Goal: Information Seeking & Learning: Learn about a topic

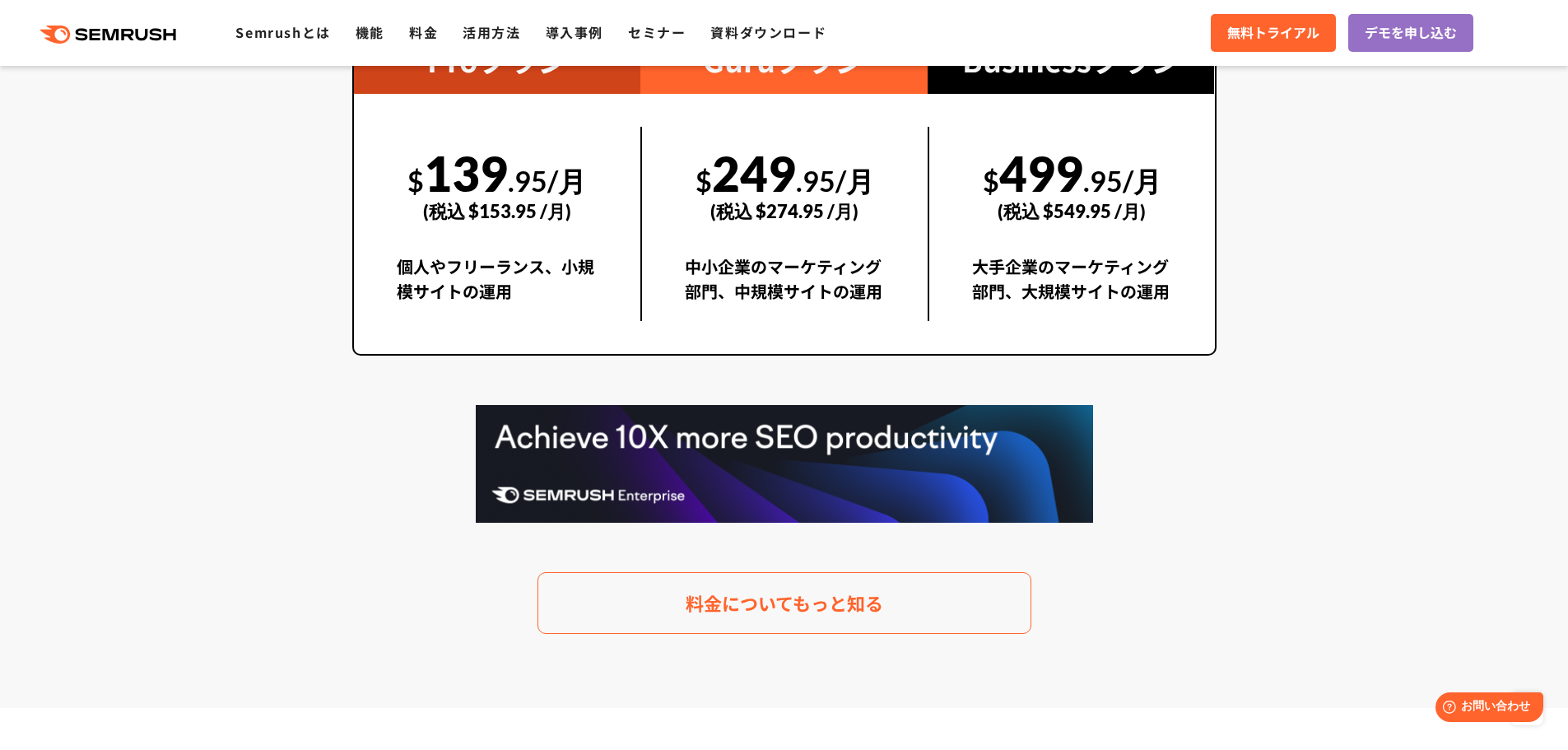
click at [546, 438] on img at bounding box center [784, 464] width 617 height 118
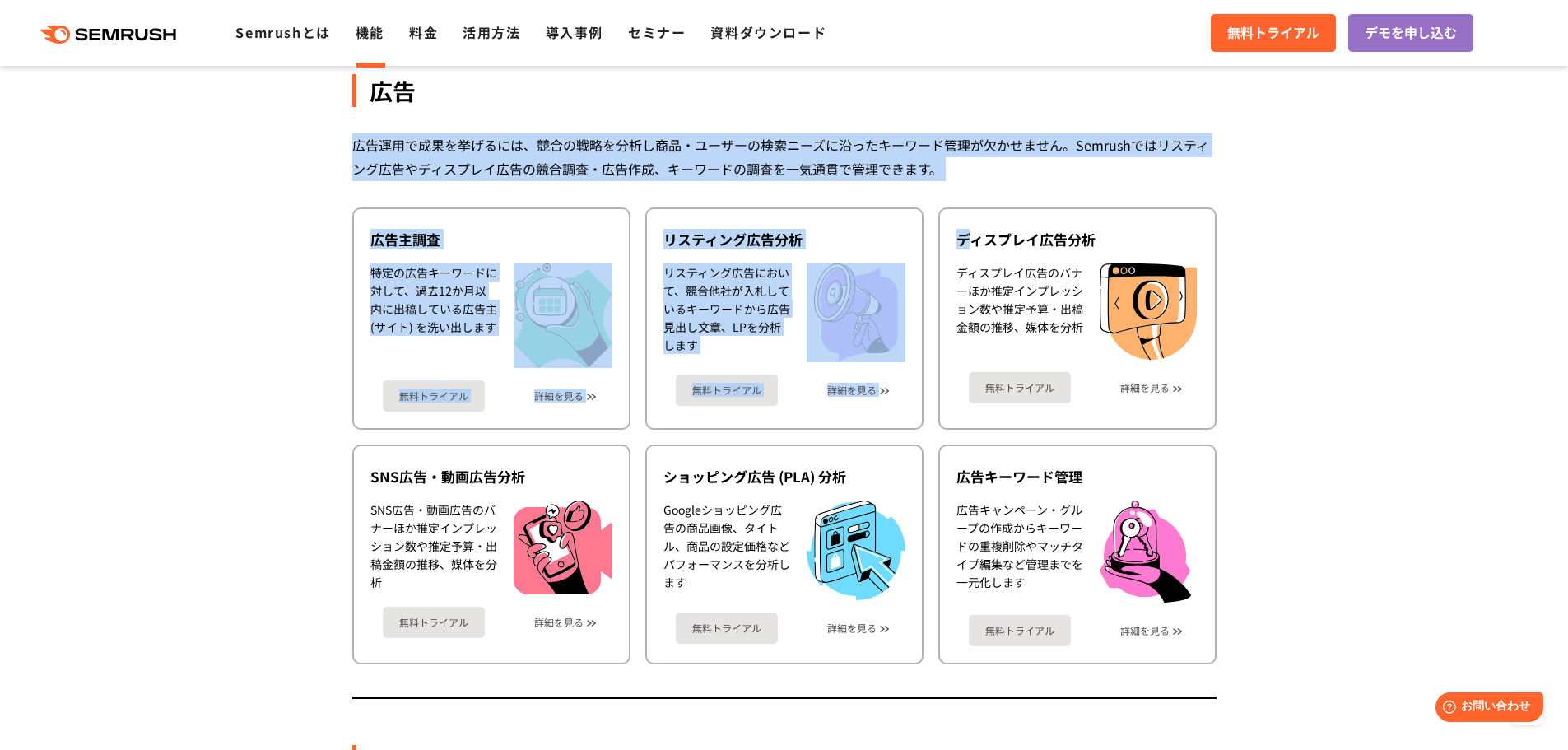
drag, startPoint x: 338, startPoint y: 136, endPoint x: 1008, endPoint y: 184, distance: 671.7
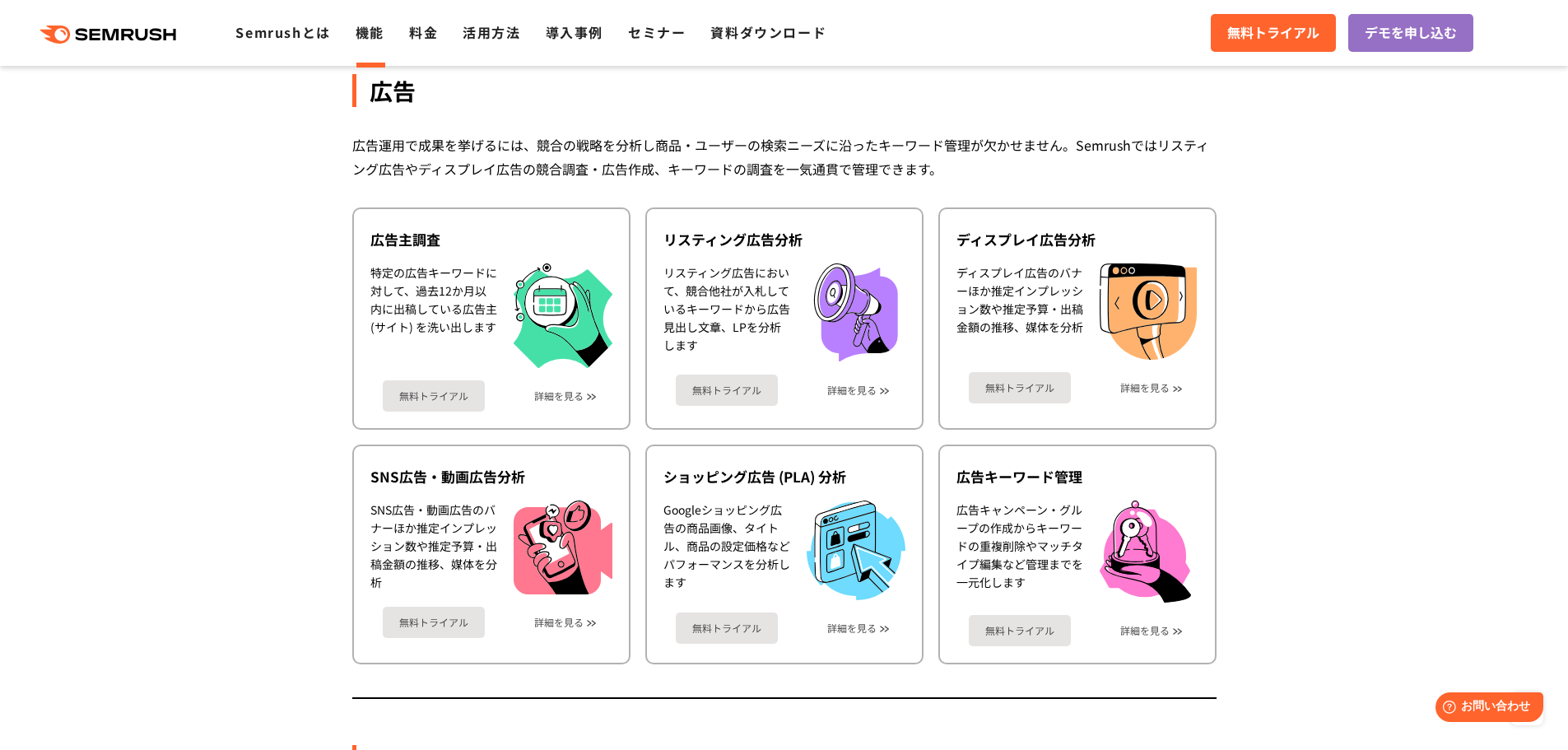
click at [1025, 183] on div "広告 広告運用で成果を挙げるには、競合の戦略を分析し商品・ユーザーの検索ニーズに沿ったキーワード管理が欠かせません。Semrushではリスティング広告やディス…" at bounding box center [784, 349] width 864 height 699
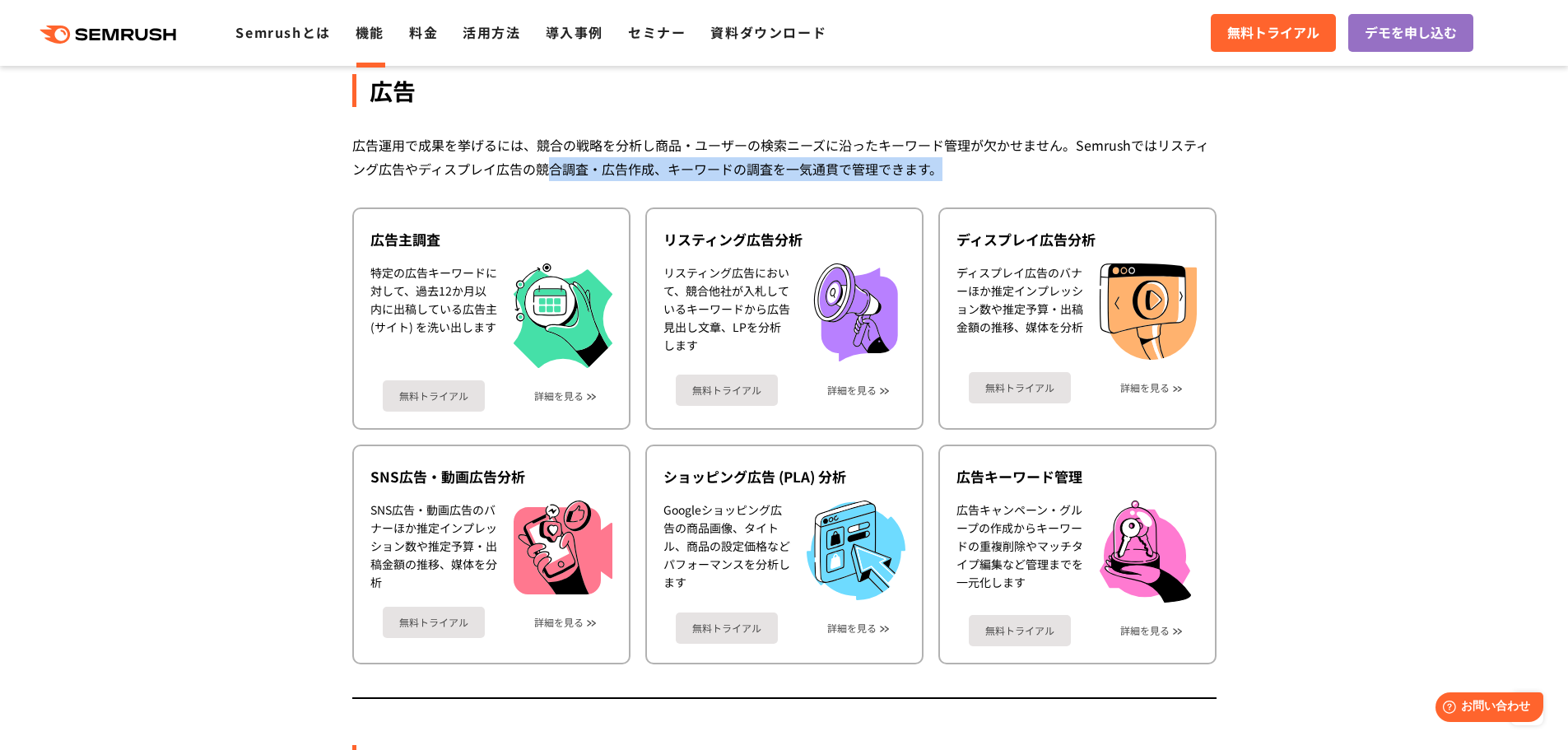
drag, startPoint x: 968, startPoint y: 178, endPoint x: 546, endPoint y: 175, distance: 422.0
click at [546, 175] on div "広告運用で成果を挙げるには、競合の戦略を分析し商品・ユーザーの検索ニーズに沿ったキーワード管理が欠かせません。Semrushではリスティング広告やディスプレイ…" at bounding box center [784, 158] width 864 height 48
drag, startPoint x: 478, startPoint y: 169, endPoint x: 796, endPoint y: 169, distance: 318.0
click at [795, 169] on div "広告運用で成果を挙げるには、競合の戦略を分析し商品・ユーザーの検索ニーズに沿ったキーワード管理が欠かせません。Semrushではリスティング広告やディスプレイ…" at bounding box center [784, 158] width 864 height 48
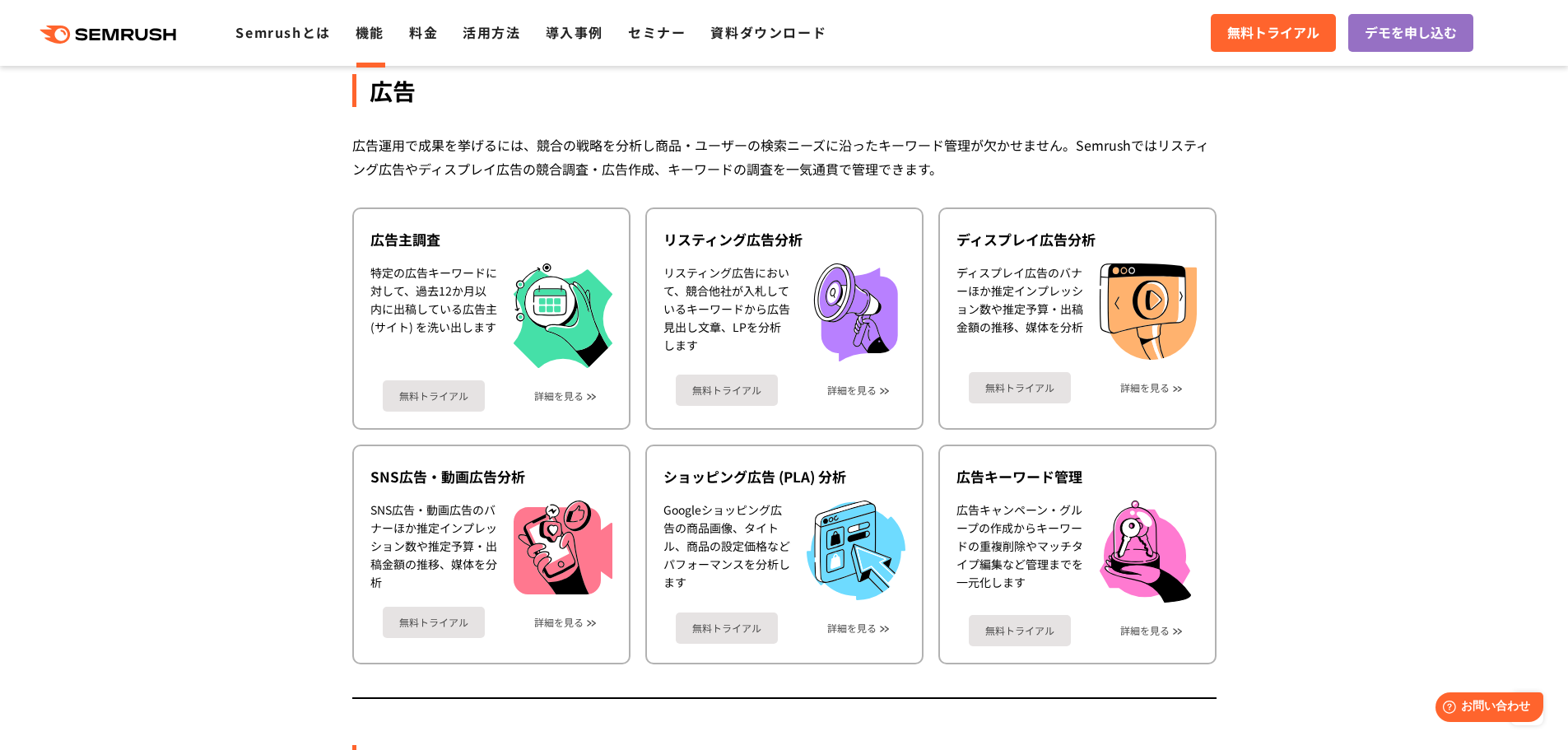
click at [842, 169] on div "広告運用で成果を挙げるには、競合の戦略を分析し商品・ユーザーの検索ニーズに沿ったキーワード管理が欠かせません。Semrushではリスティング広告やディスプレイ…" at bounding box center [784, 158] width 864 height 48
click at [1149, 384] on link "詳細を見る" at bounding box center [1144, 387] width 49 height 12
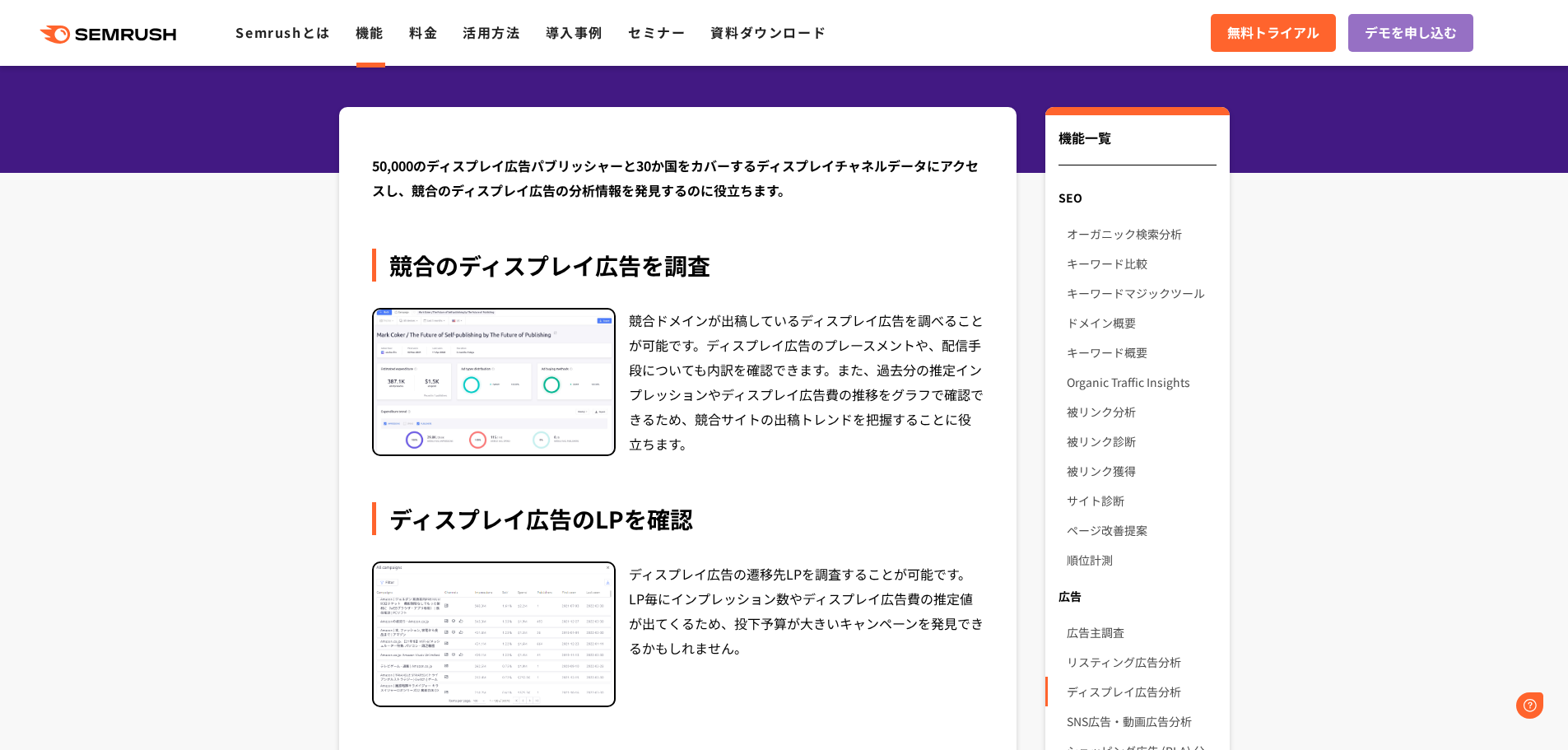
scroll to position [165, 0]
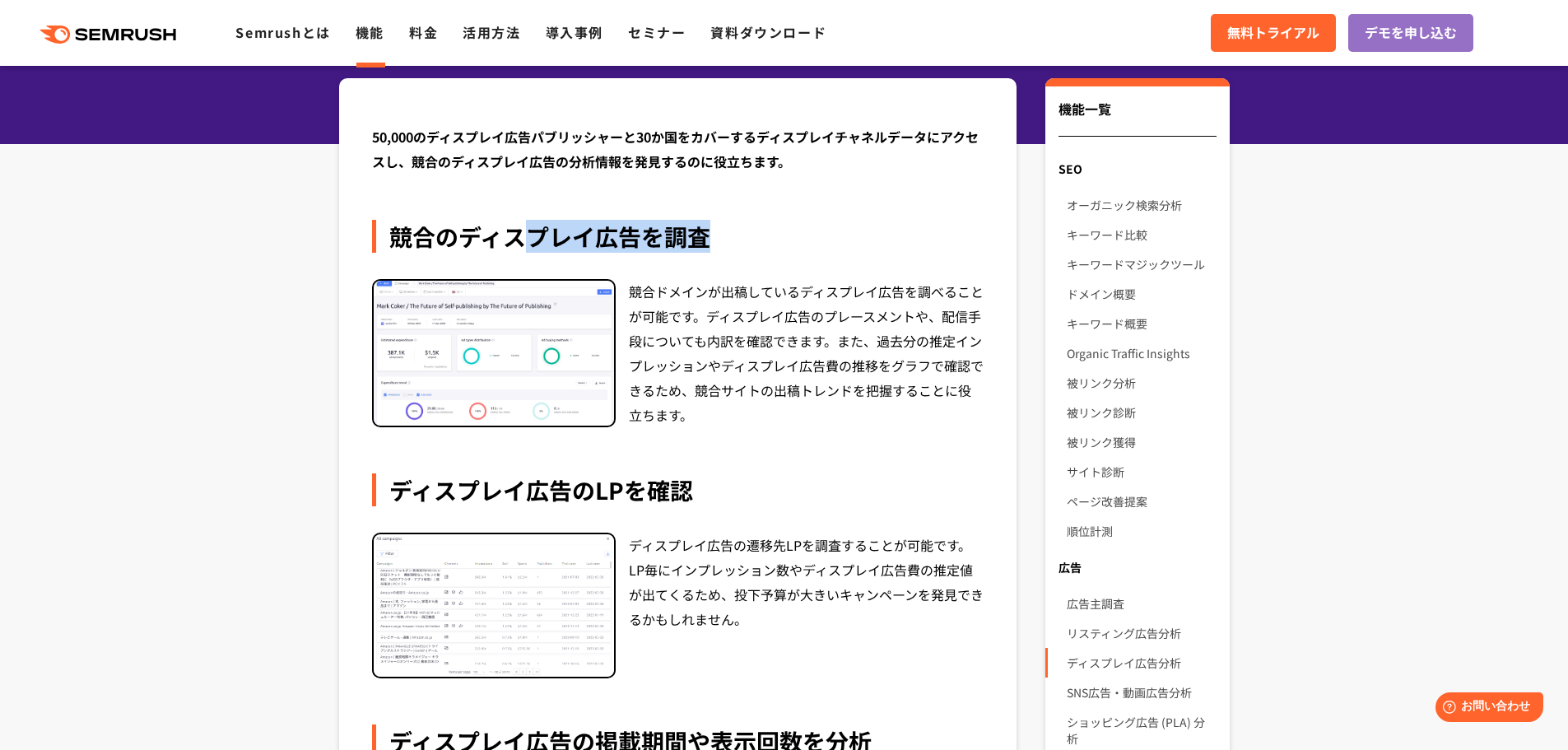
drag, startPoint x: 666, startPoint y: 235, endPoint x: 768, endPoint y: 240, distance: 102.1
click at [768, 240] on div "競合のディスプレイ広告を調査" at bounding box center [678, 236] width 612 height 33
drag, startPoint x: 741, startPoint y: 292, endPoint x: 894, endPoint y: 301, distance: 153.3
click at [894, 301] on div "競合ドメインが出稿しているディスプレイ広告を調べることが可能です。ディスプレイ広告のプレースメントや、配信手段についても内訳を確認できます。また、過去分の推定…" at bounding box center [806, 353] width 355 height 148
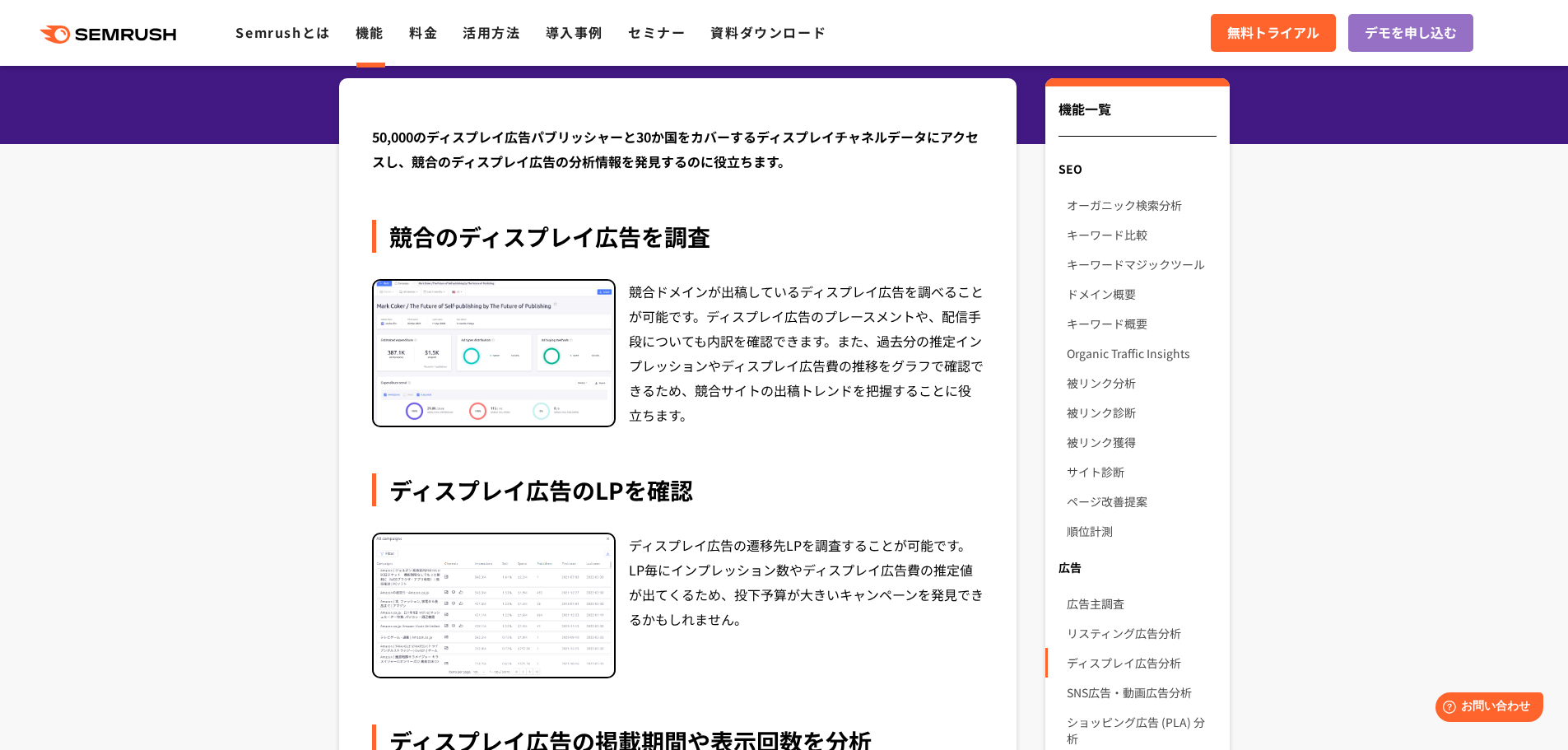
click at [913, 308] on div "競合ドメインが出稿しているディスプレイ広告を調べることが可能です。ディスプレイ広告のプレースメントや、配信手段についても内訳を確認できます。また、過去分の推定…" at bounding box center [806, 353] width 355 height 148
drag, startPoint x: 747, startPoint y: 322, endPoint x: 911, endPoint y: 325, distance: 164.0
click at [908, 325] on div "競合ドメインが出稿しているディスプレイ広告を調べることが可能です。ディスプレイ広告のプレースメントや、配信手段についても内訳を確認できます。また、過去分の推定…" at bounding box center [806, 353] width 355 height 148
click at [946, 326] on div "競合ドメインが出稿しているディスプレイ広告を調べることが可能です。ディスプレイ広告のプレースメントや、配信手段についても内訳を確認できます。また、過去分の推定…" at bounding box center [806, 353] width 355 height 148
drag, startPoint x: 763, startPoint y: 352, endPoint x: 828, endPoint y: 352, distance: 65.0
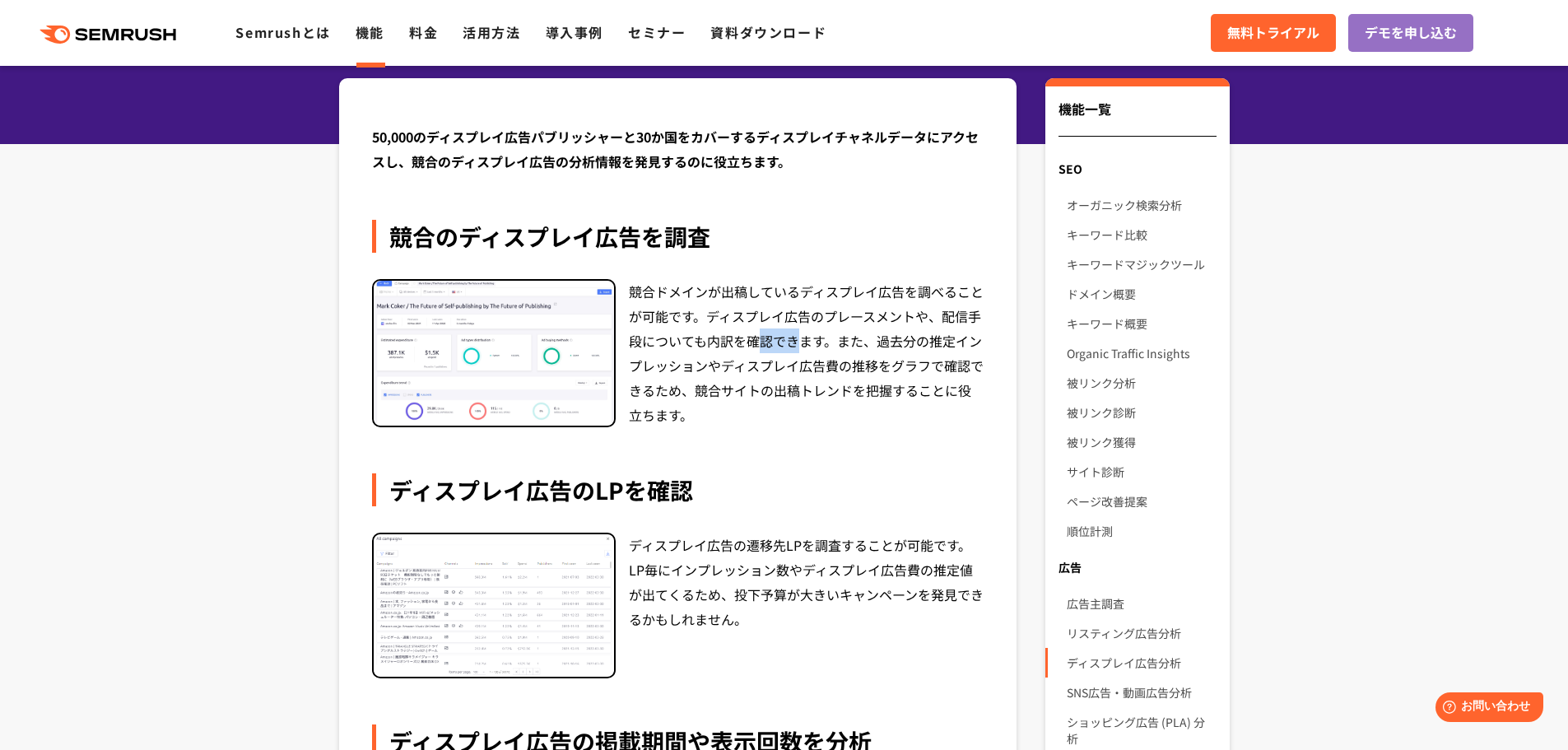
click at [811, 352] on div "競合ドメインが出稿しているディスプレイ広告を調べることが可能です。ディスプレイ広告のプレースメントや、配信手段についても内訳を確認できます。また、過去分の推定…" at bounding box center [806, 353] width 355 height 148
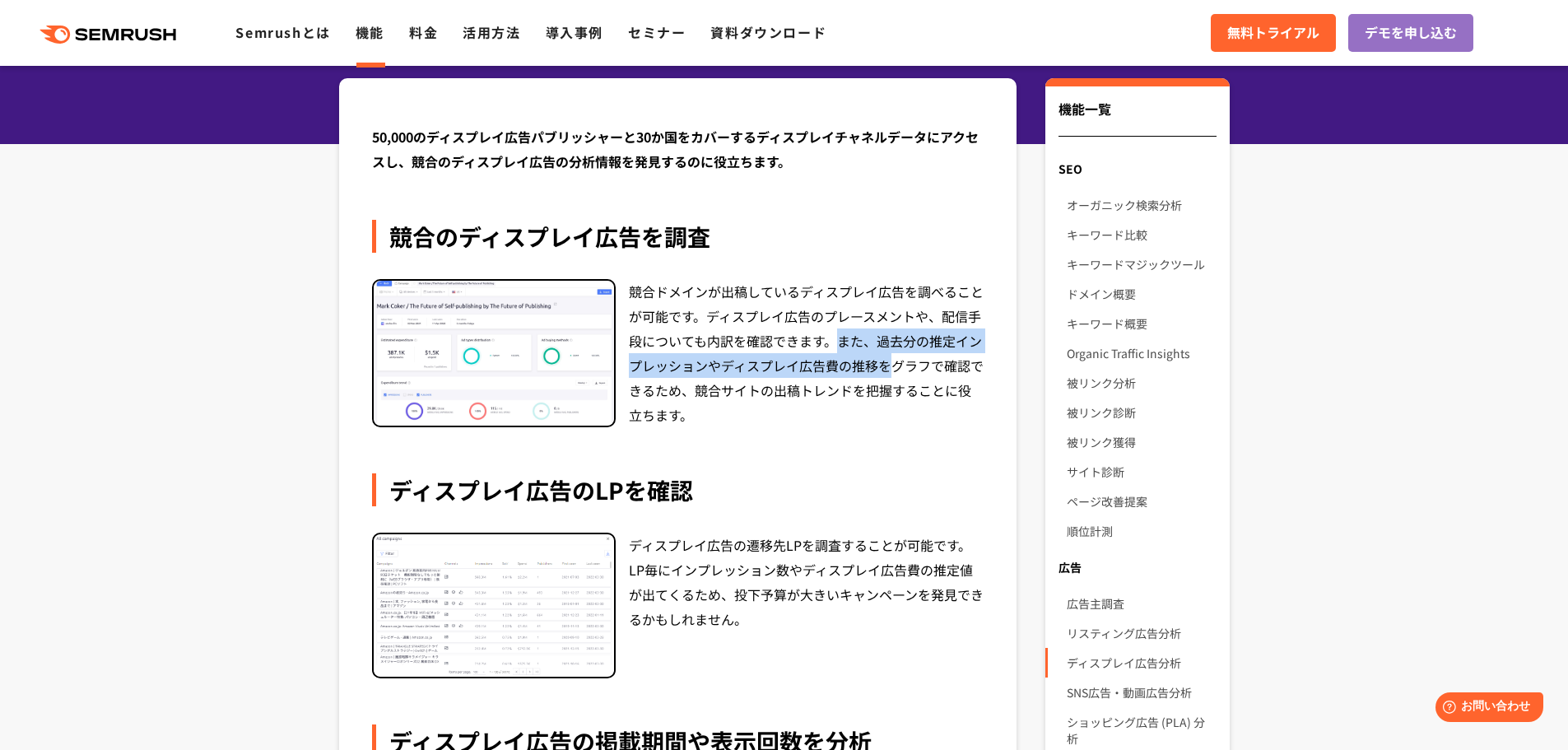
drag, startPoint x: 830, startPoint y: 352, endPoint x: 886, endPoint y: 358, distance: 56.3
click at [886, 358] on div "競合ドメインが出稿しているディスプレイ広告を調べることが可能です。ディスプレイ広告のプレースメントや、配信手段についても内訳を確認できます。また、過去分の推定…" at bounding box center [806, 353] width 355 height 148
click at [915, 367] on div "競合ドメインが出稿しているディスプレイ広告を調べることが可能です。ディスプレイ広告のプレースメントや、配信手段についても内訳を確認できます。また、過去分の推定…" at bounding box center [806, 353] width 355 height 148
drag, startPoint x: 886, startPoint y: 361, endPoint x: 826, endPoint y: 368, distance: 60.4
click at [826, 368] on div "競合ドメインが出稿しているディスプレイ広告を調べることが可能です。ディスプレイ広告のプレースメントや、配信手段についても内訳を確認できます。また、過去分の推定…" at bounding box center [806, 353] width 355 height 148
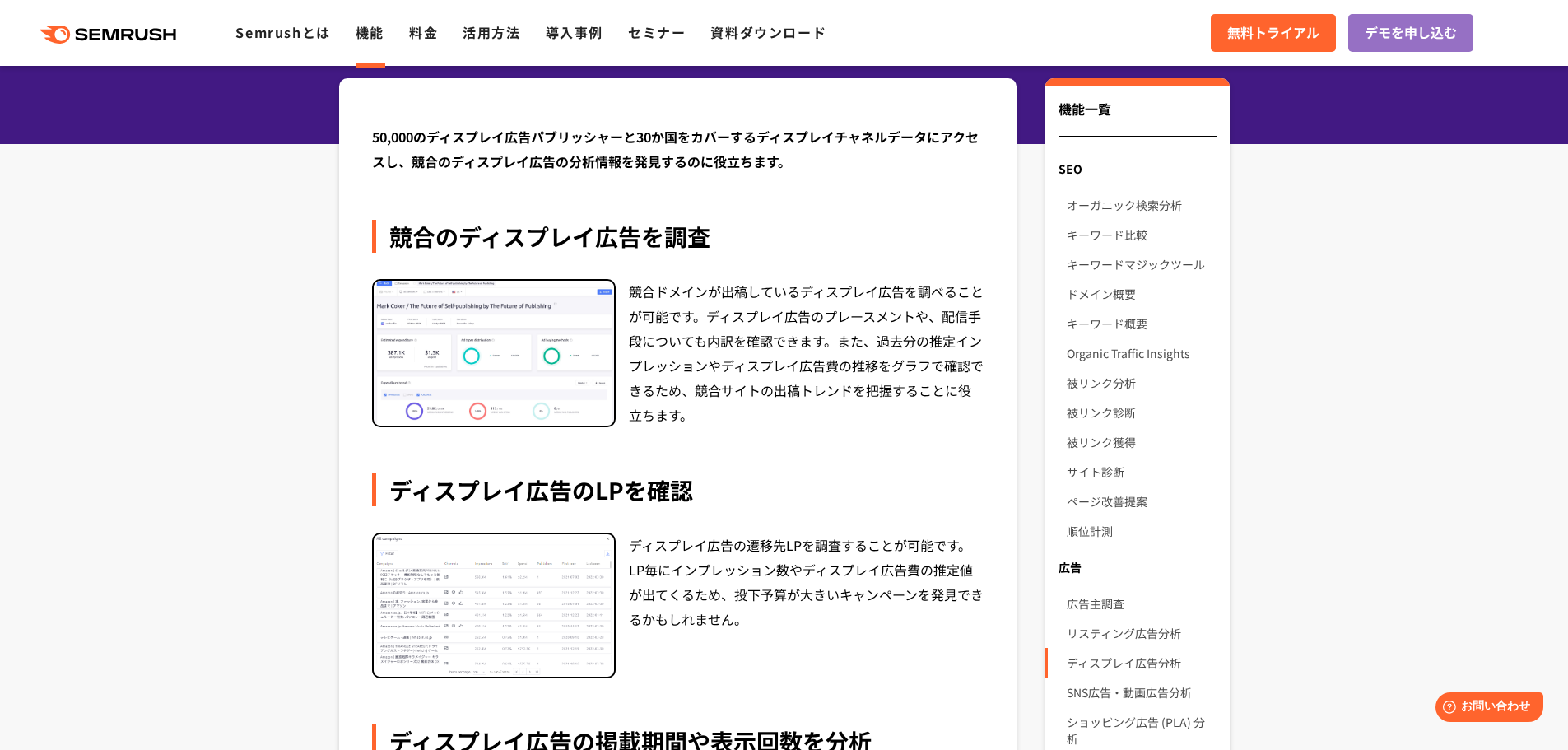
click at [821, 389] on div "競合ドメインが出稿しているディスプレイ広告を調べることが可能です。ディスプレイ広告のプレースメントや、配信手段についても内訳を確認できます。また、過去分の推定…" at bounding box center [806, 353] width 355 height 148
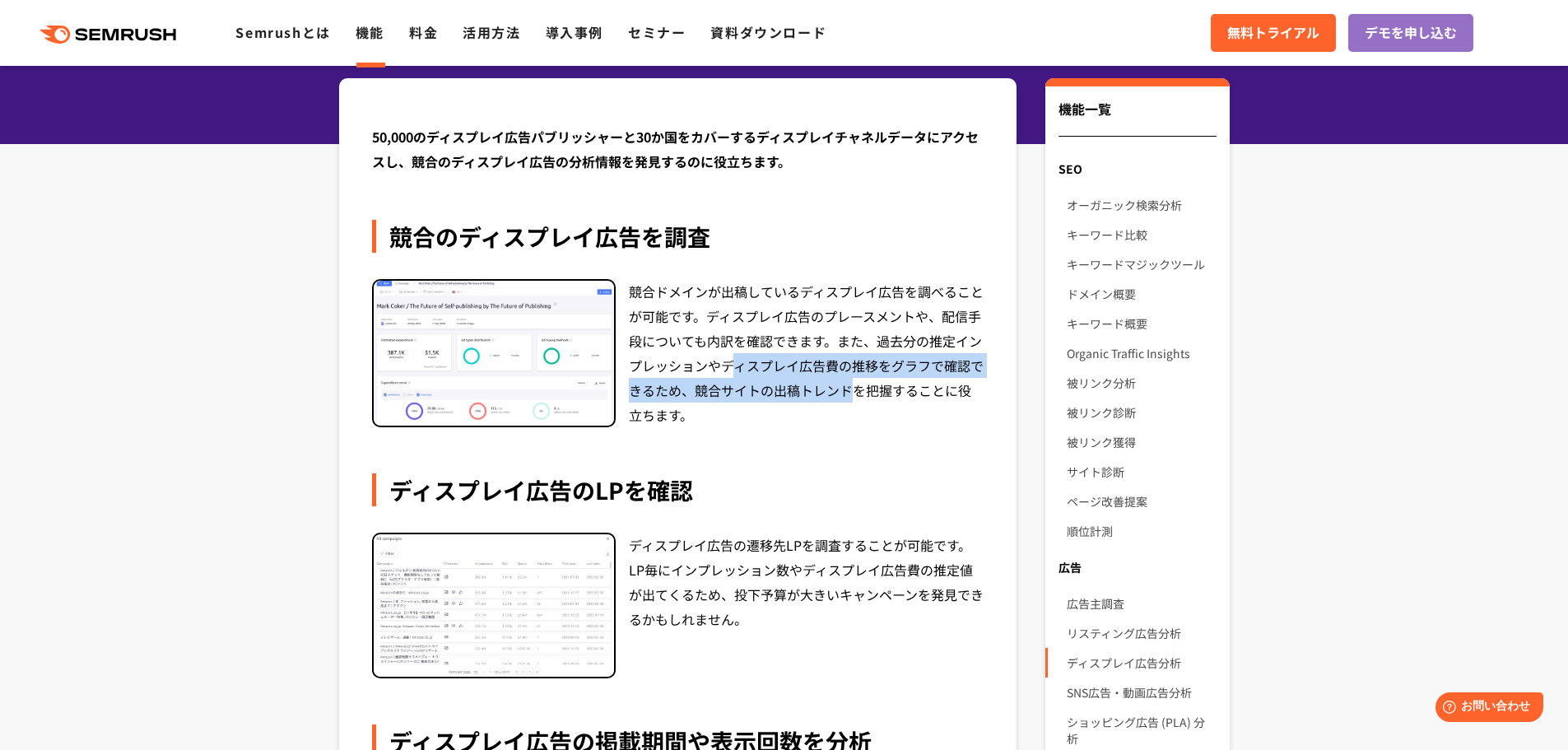
drag, startPoint x: 731, startPoint y: 365, endPoint x: 864, endPoint y: 388, distance: 135.0
click at [859, 388] on div "競合ドメインが出稿しているディスプレイ広告を調べることが可能です。ディスプレイ広告のプレースメントや、配信手段についても内訳を確認できます。また、過去分の推定…" at bounding box center [806, 353] width 355 height 148
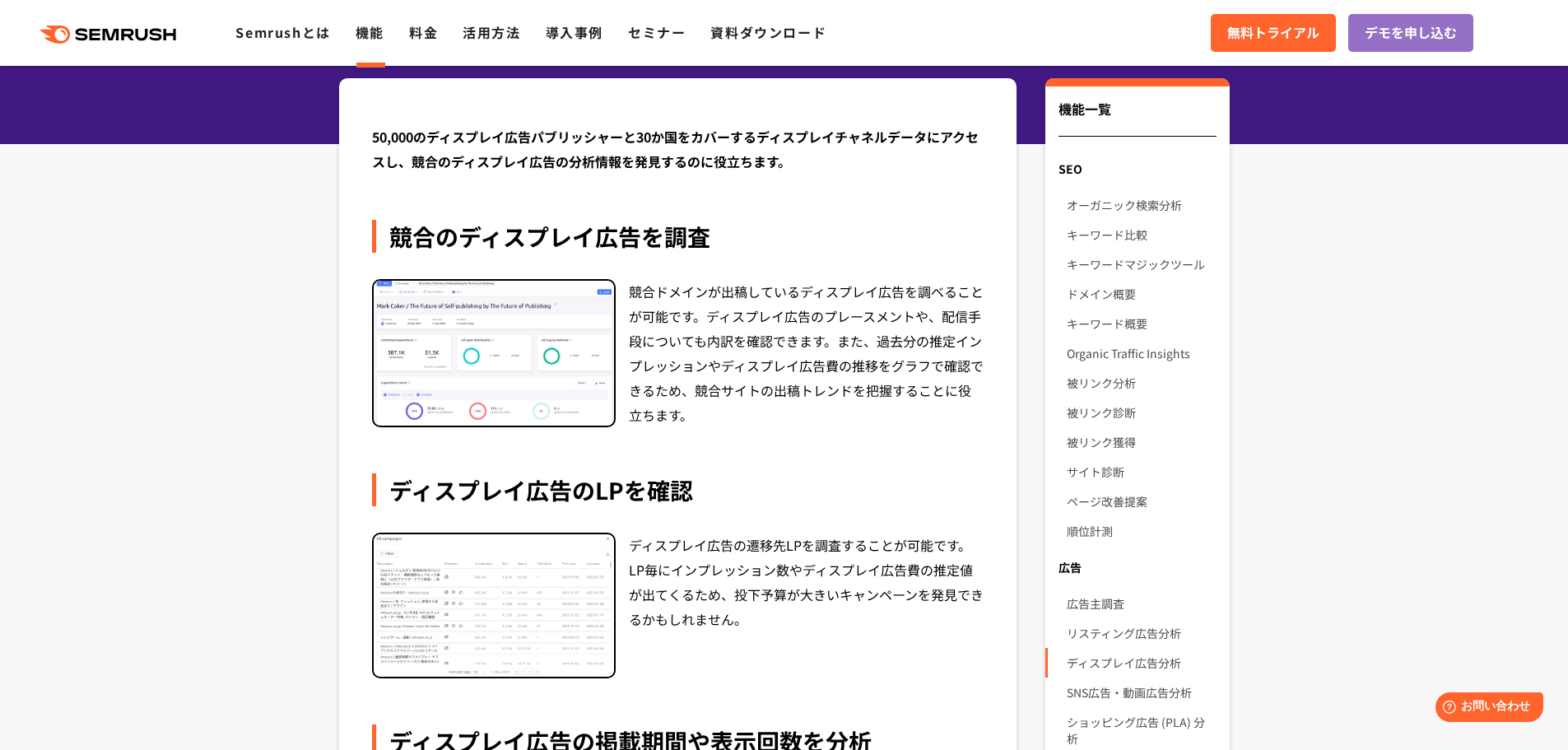
click at [891, 389] on div "競合ドメインが出稿しているディスプレイ広告を調べることが可能です。ディスプレイ広告のプレースメントや、配信手段についても内訳を確認できます。また、過去分の推定…" at bounding box center [806, 353] width 355 height 148
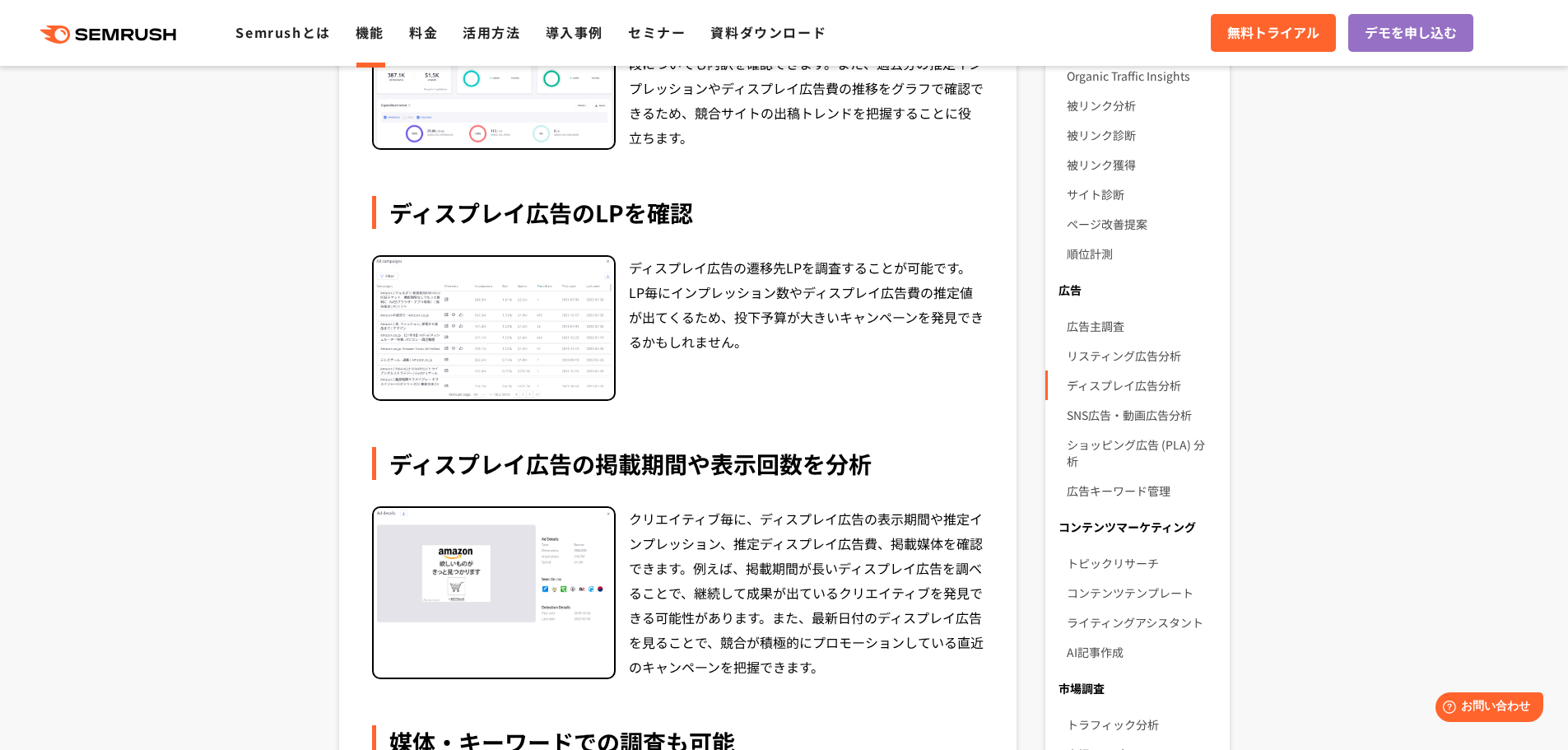
scroll to position [658, 0]
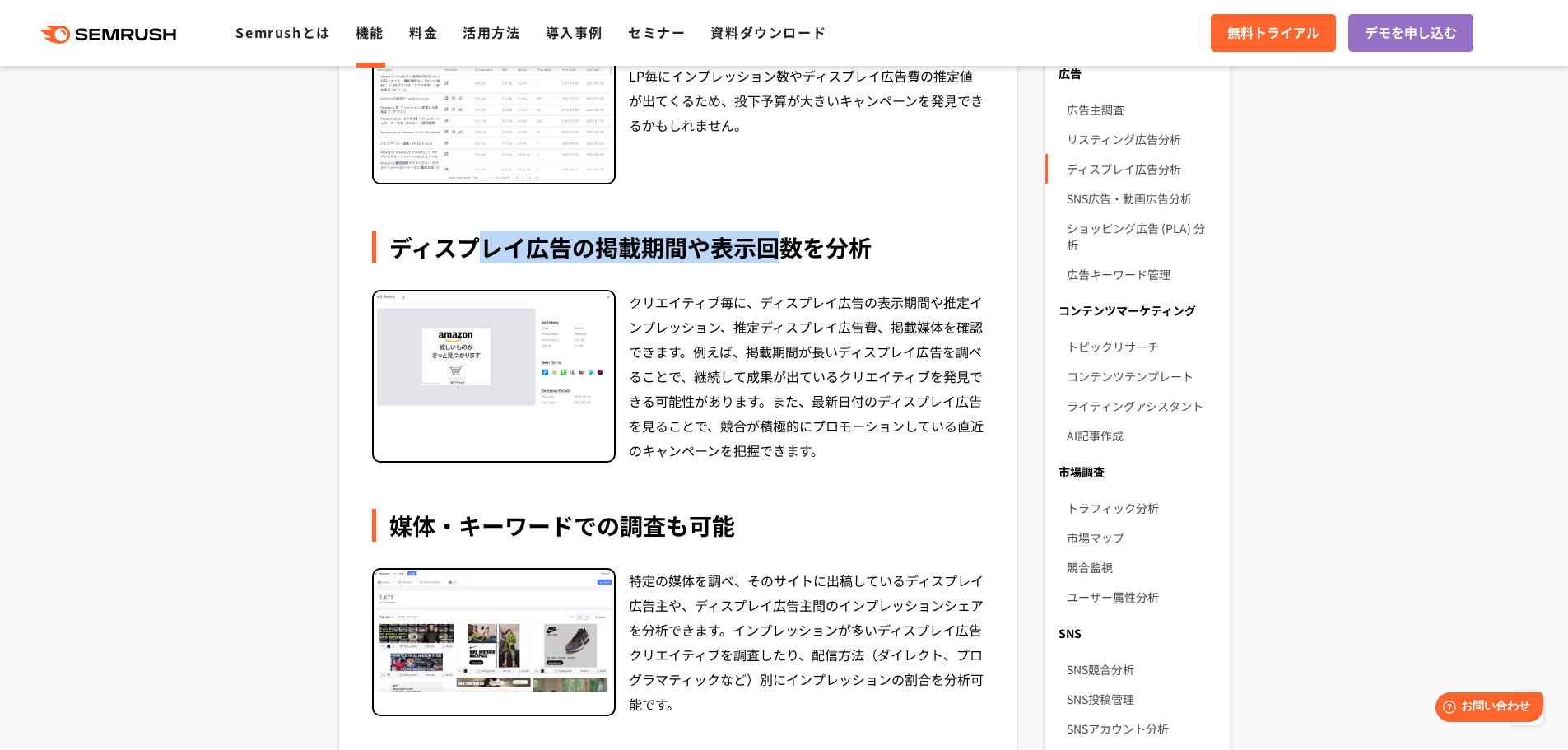
drag, startPoint x: 470, startPoint y: 243, endPoint x: 773, endPoint y: 261, distance: 303.5
click at [773, 261] on div "ディスプレイ広告の掲載期間や表示回数を分析" at bounding box center [678, 247] width 612 height 33
click at [807, 262] on div "ディスプレイ広告の掲載期間や表示回数を分析" at bounding box center [678, 247] width 612 height 33
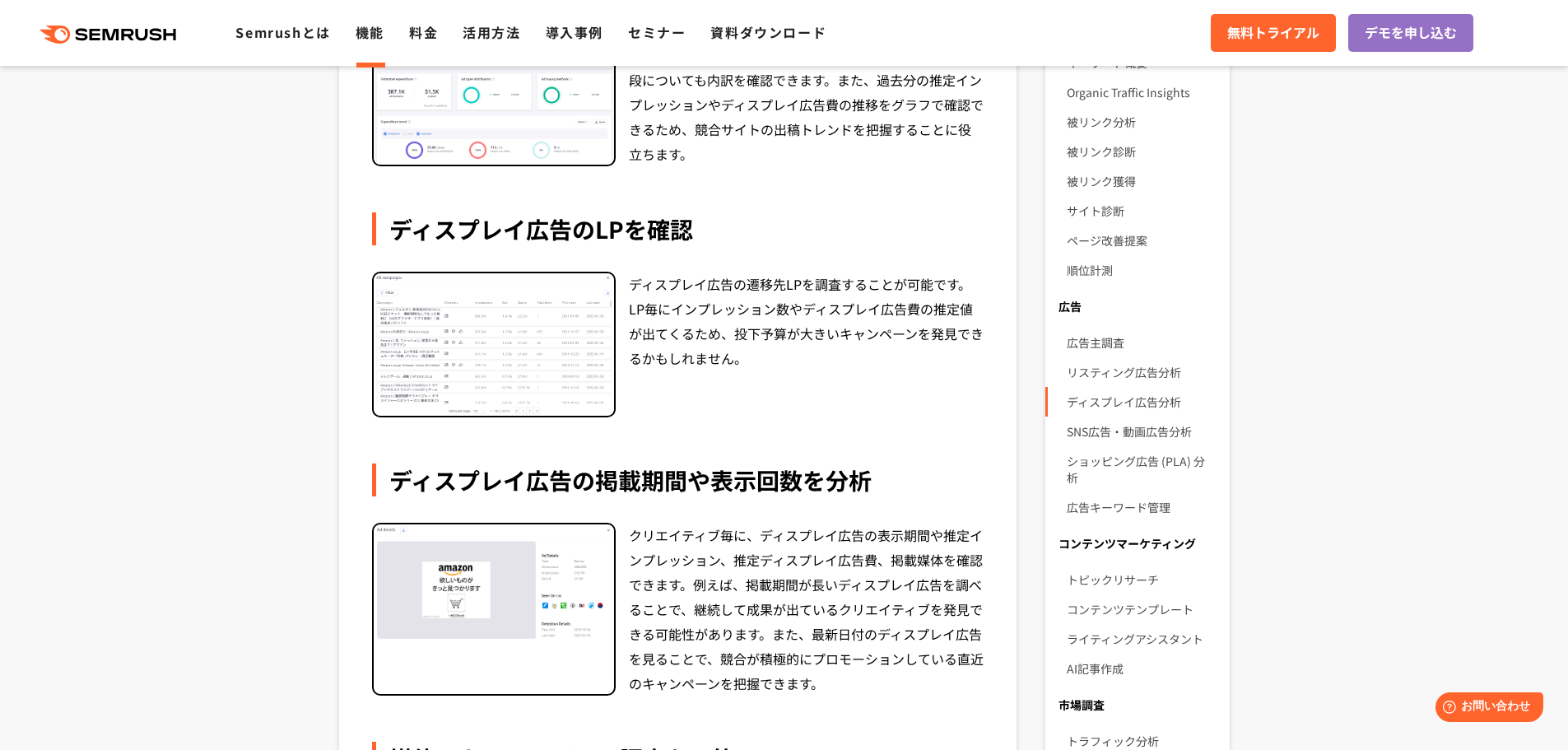
scroll to position [2007, 0]
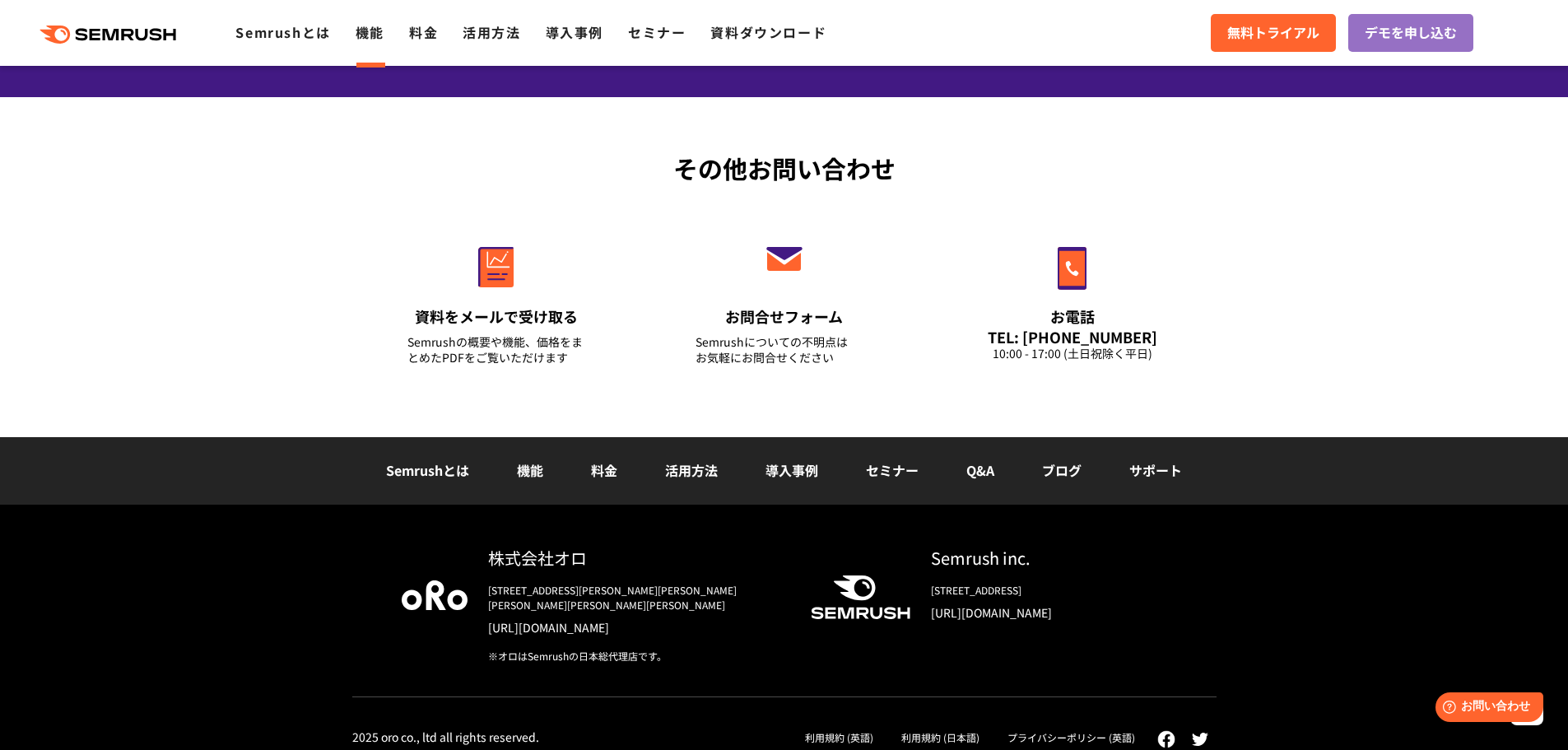
click at [1142, 470] on link "サポート" at bounding box center [1156, 469] width 53 height 20
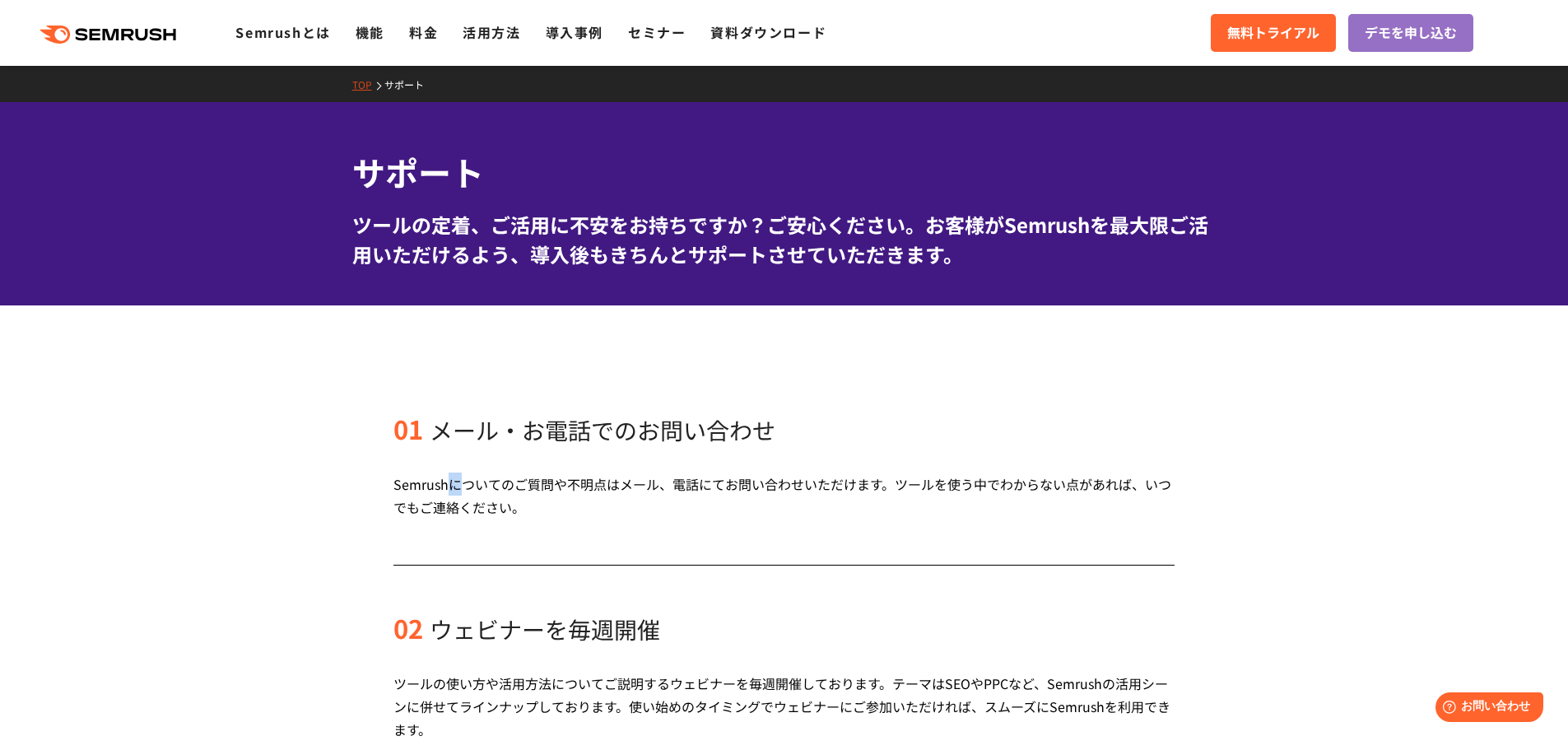
drag, startPoint x: 451, startPoint y: 449, endPoint x: 494, endPoint y: 459, distance: 44.1
click at [466, 455] on div "01 メール・お電話でのお問い合わせ Semrushについてのご質問や不明点はメール、電話にてお問い合わせいただけます。ツールを使う中でわからない点があれば、…" at bounding box center [784, 489] width 781 height 153
click at [615, 469] on div "01 メール・お電話でのお問い合わせ Semrushについてのご質問や不明点はメール、電話にてお問い合わせいただけます。ツールを使う中でわからない点があれば、…" at bounding box center [784, 489] width 781 height 153
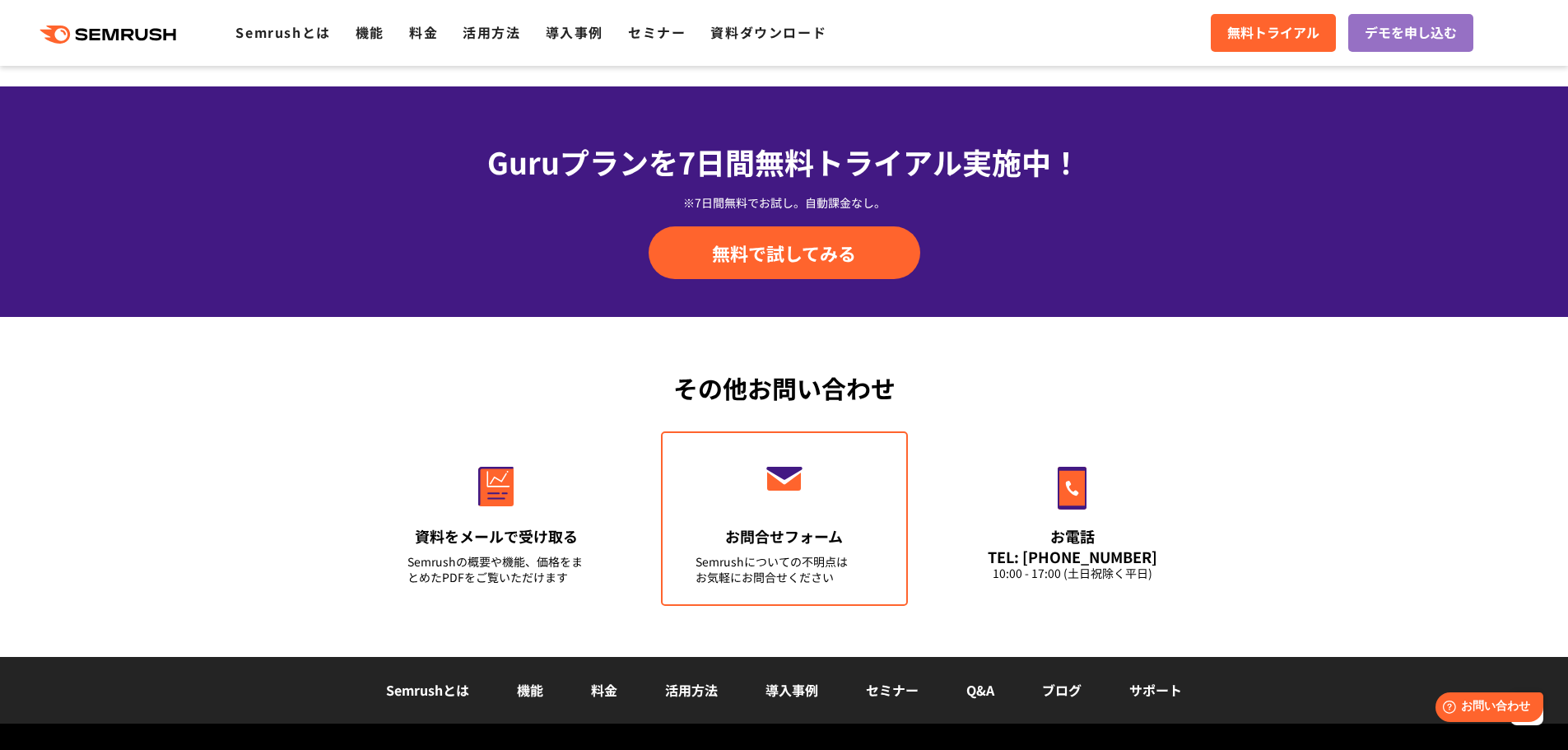
scroll to position [1893, 0]
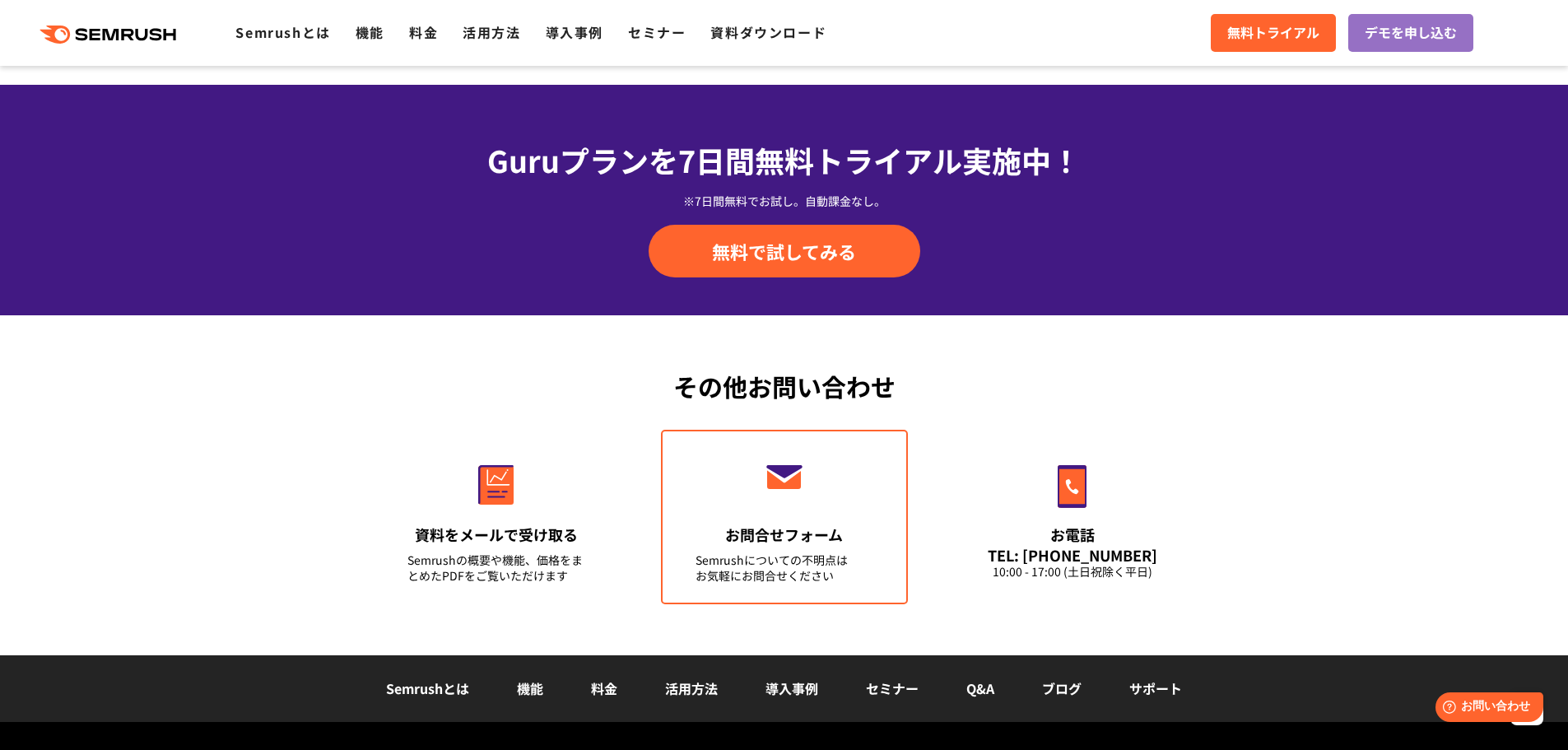
click at [773, 471] on img at bounding box center [785, 477] width 45 height 24
